Goal: Find specific page/section: Find specific page/section

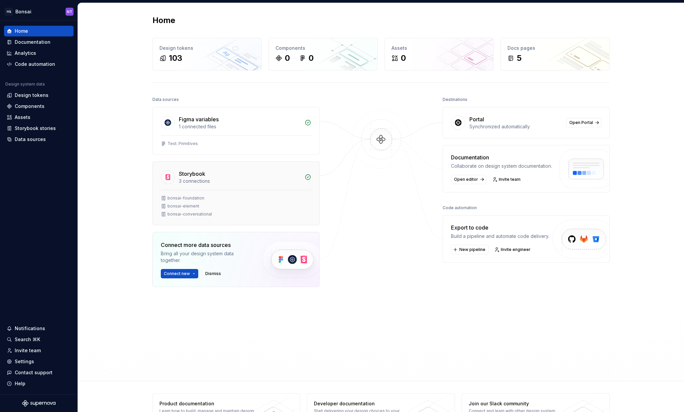
click at [225, 207] on div "bonsai-element" at bounding box center [236, 206] width 150 height 5
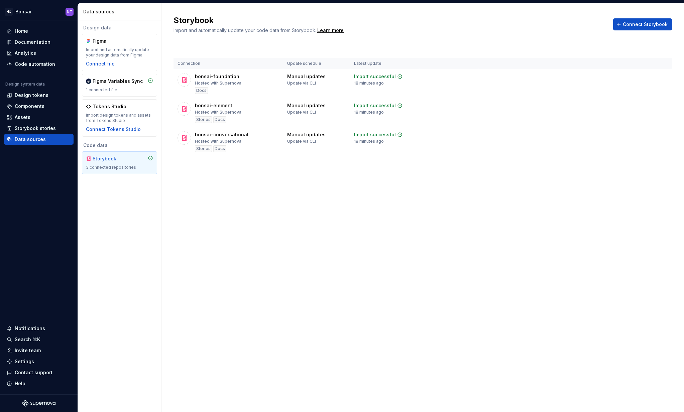
click at [136, 160] on div "Storybook" at bounding box center [119, 158] width 67 height 7
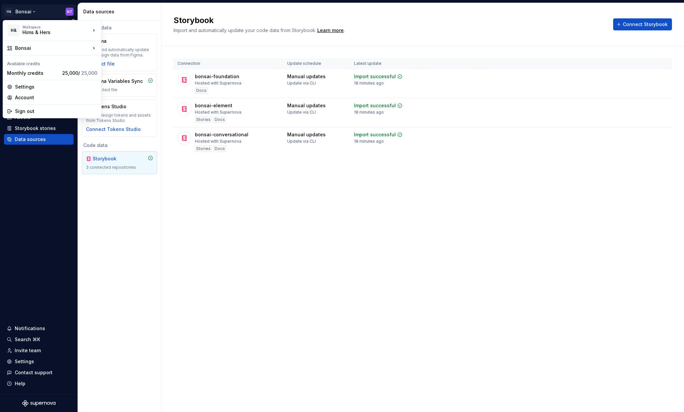
click at [26, 10] on html "H& Bonsai NT Home Documentation Analytics Code automation Design system data De…" at bounding box center [342, 206] width 684 height 412
click at [128, 29] on div "bonsai" at bounding box center [133, 28] width 43 height 7
